Goal: Check status: Check status

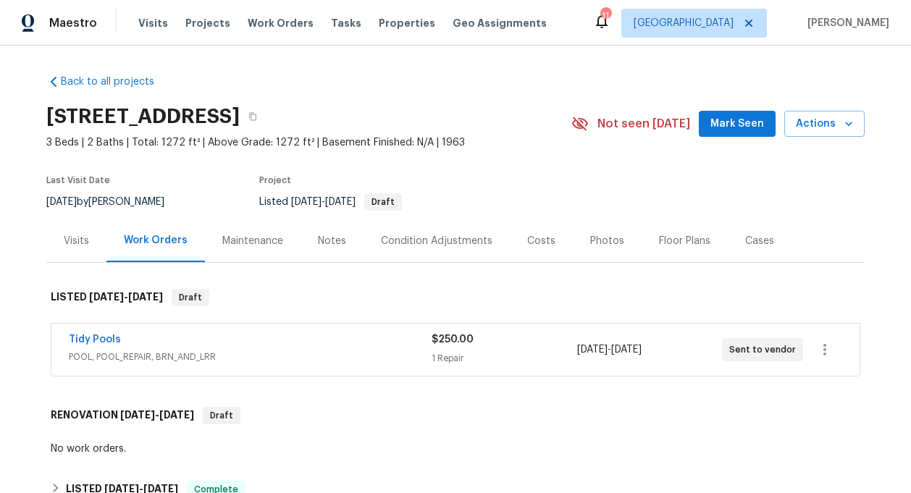
click at [194, 334] on div "Tidy Pools" at bounding box center [250, 341] width 363 height 17
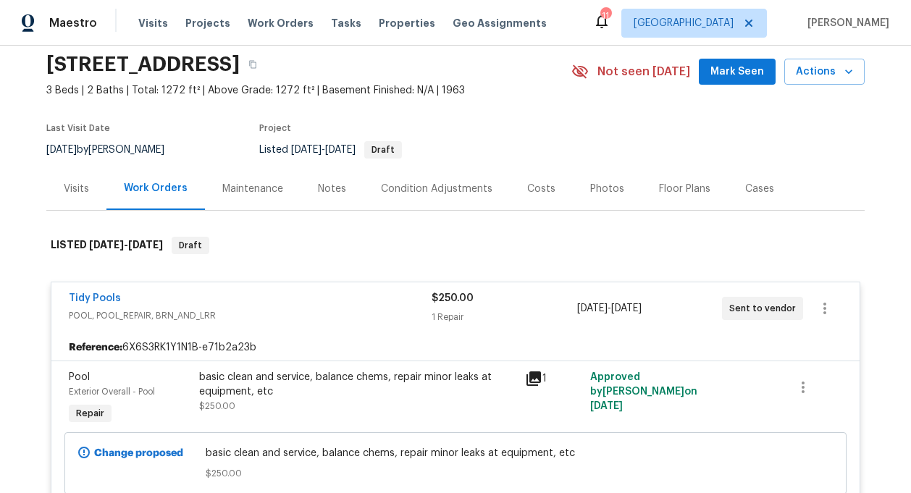
scroll to position [92, 0]
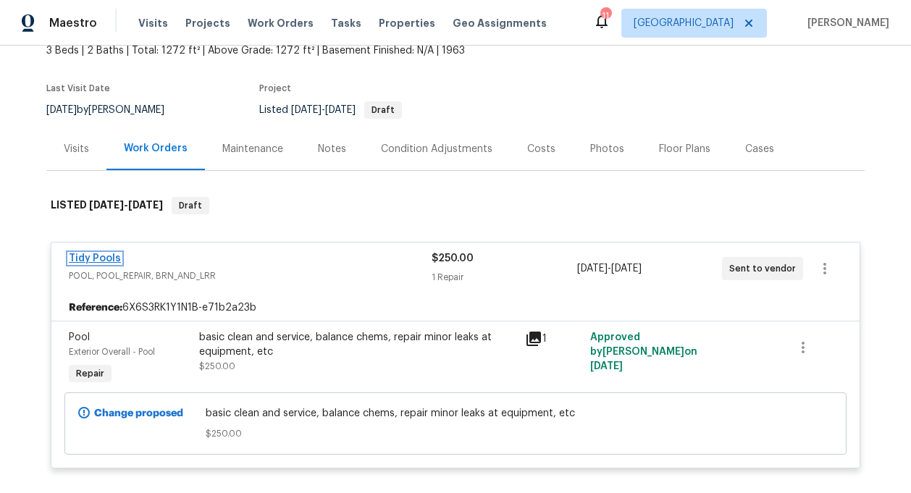
click at [109, 262] on link "Tidy Pools" at bounding box center [95, 259] width 52 height 10
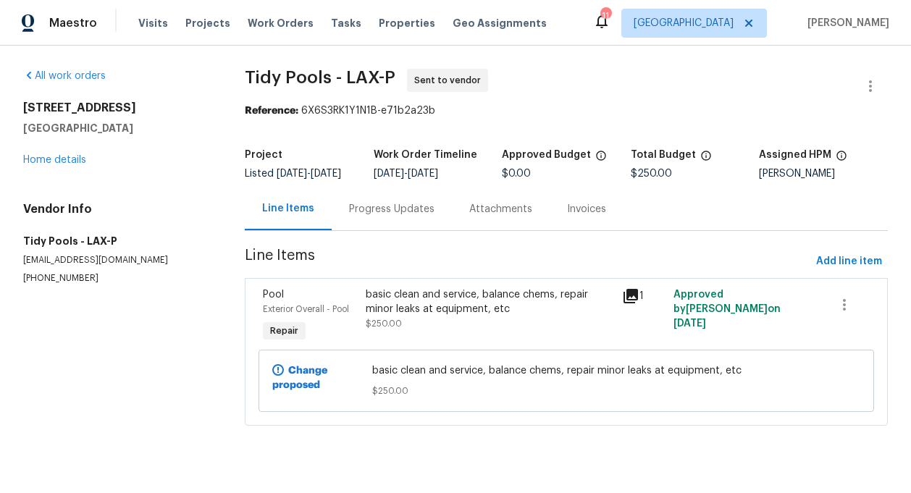
click at [415, 211] on div "Progress Updates" at bounding box center [391, 209] width 85 height 14
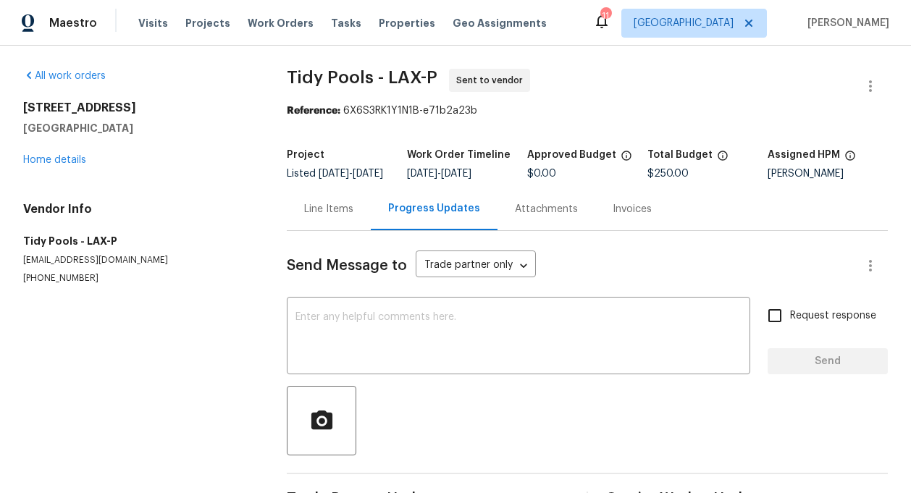
click at [346, 217] on div "Line Items" at bounding box center [328, 209] width 49 height 14
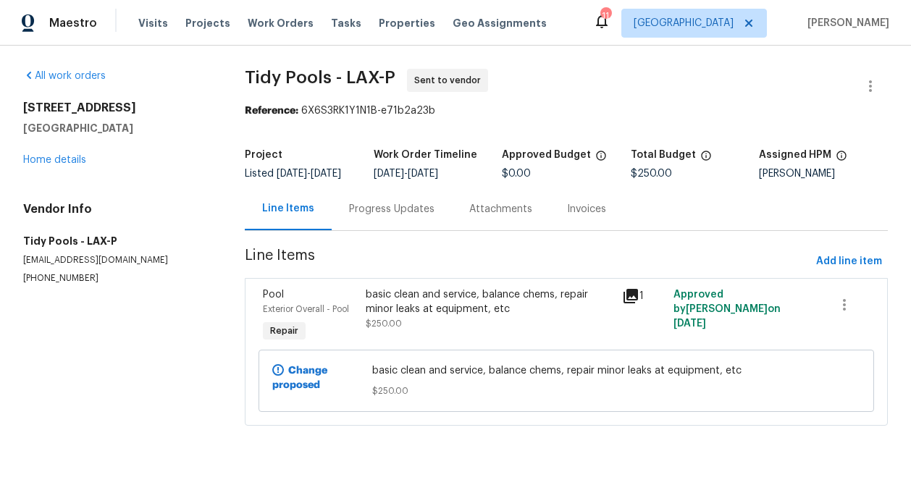
click at [281, 293] on span "Pool" at bounding box center [273, 295] width 21 height 10
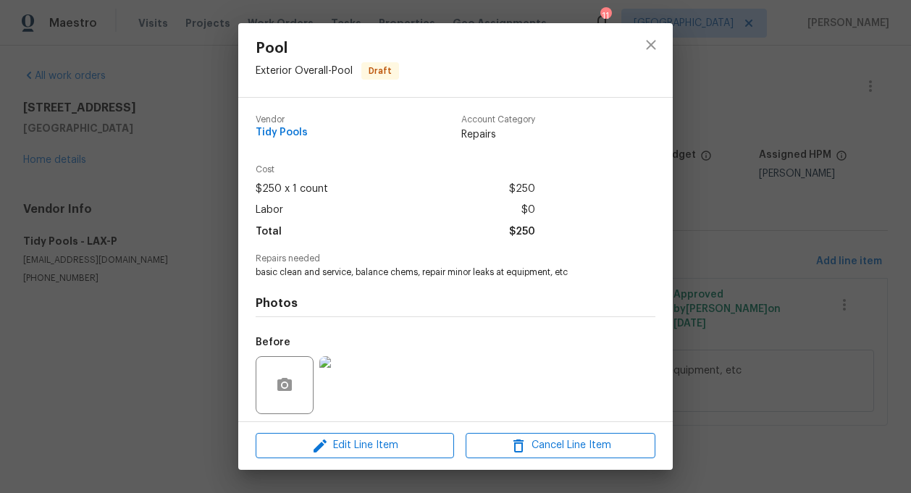
click at [177, 352] on div "Pool Exterior Overall - Pool Draft Vendor Tidy Pools Account Category Repairs C…" at bounding box center [455, 246] width 911 height 493
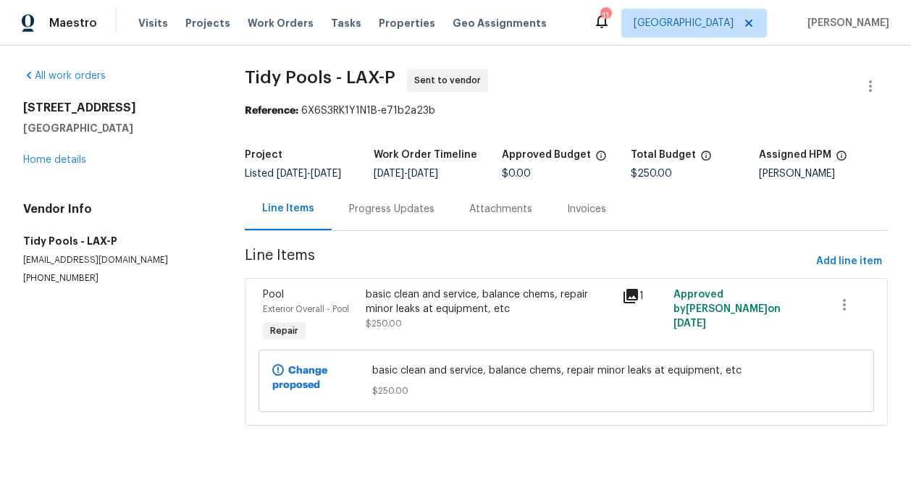
click at [431, 298] on div "basic clean and service, balance chems, repair minor leaks at equipment, etc" at bounding box center [490, 302] width 248 height 29
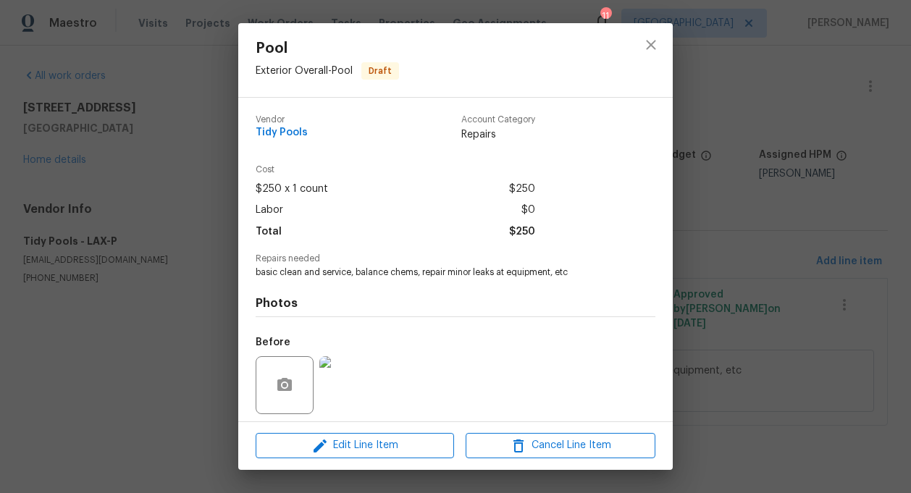
scroll to position [101, 0]
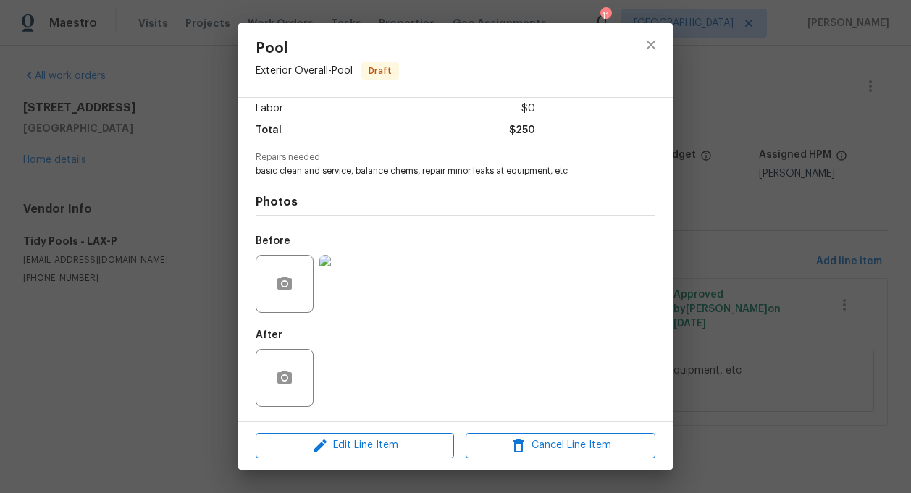
click at [705, 219] on div "Pool Exterior Overall - Pool Draft Vendor Tidy Pools Account Category Repairs C…" at bounding box center [455, 246] width 911 height 493
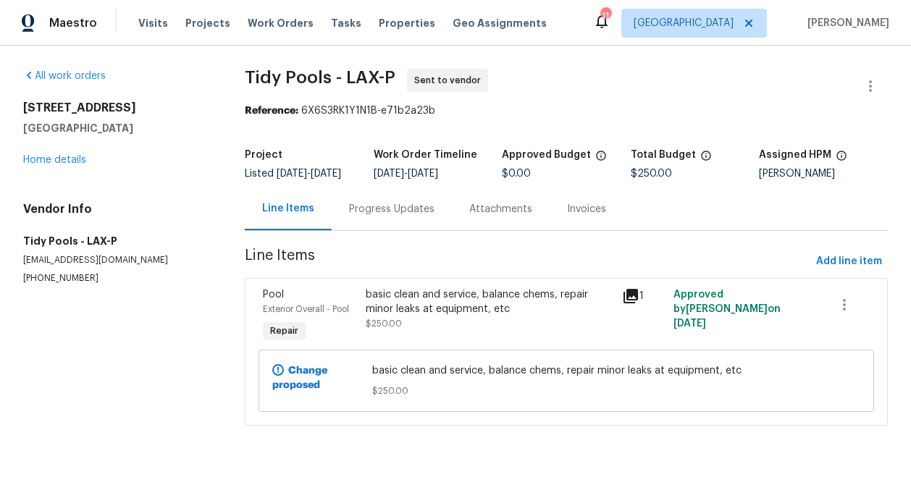
drag, startPoint x: 427, startPoint y: 173, endPoint x: 479, endPoint y: 173, distance: 52.2
click at [479, 173] on div "[DATE] - [DATE]" at bounding box center [438, 174] width 129 height 10
click at [477, 177] on div "[DATE] - [DATE]" at bounding box center [438, 174] width 129 height 10
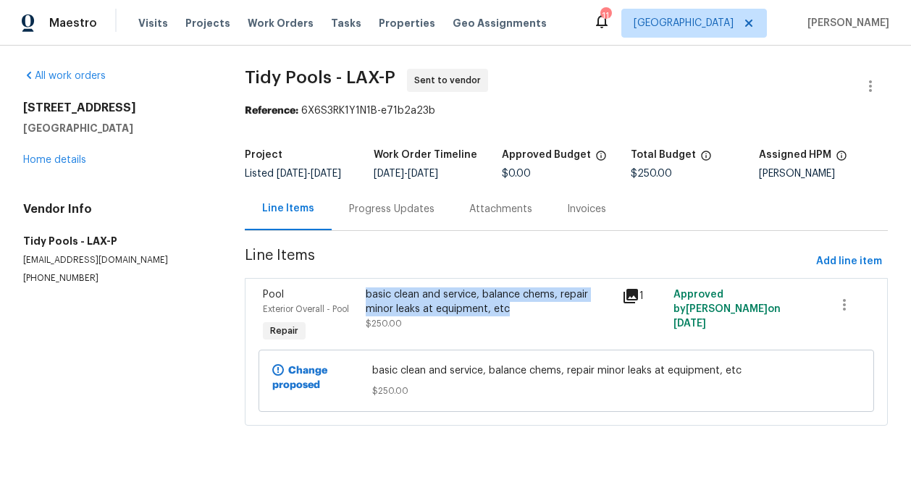
drag, startPoint x: 506, startPoint y: 310, endPoint x: 363, endPoint y: 296, distance: 143.4
click at [363, 296] on div "basic clean and service, balance chems, repair minor leaks at equipment, etc $2…" at bounding box center [490, 316] width 256 height 67
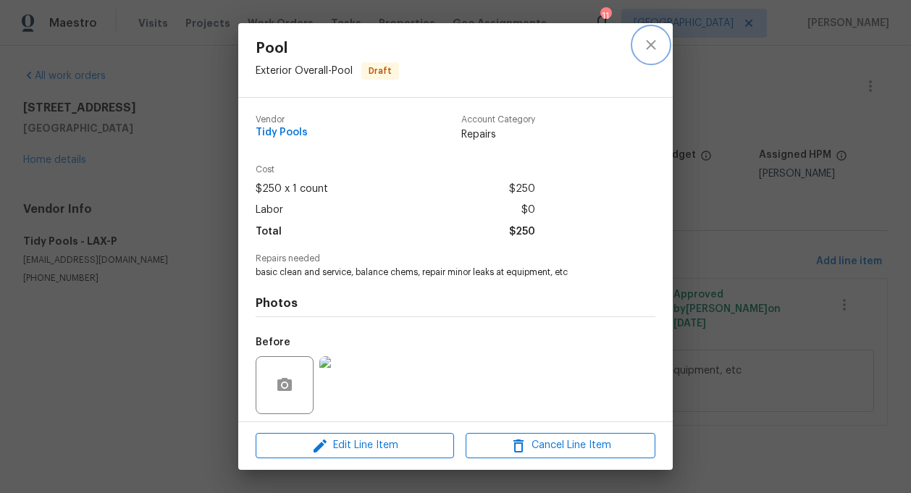
click at [648, 45] on icon "close" at bounding box center [651, 44] width 17 height 17
